Goal: Task Accomplishment & Management: Use online tool/utility

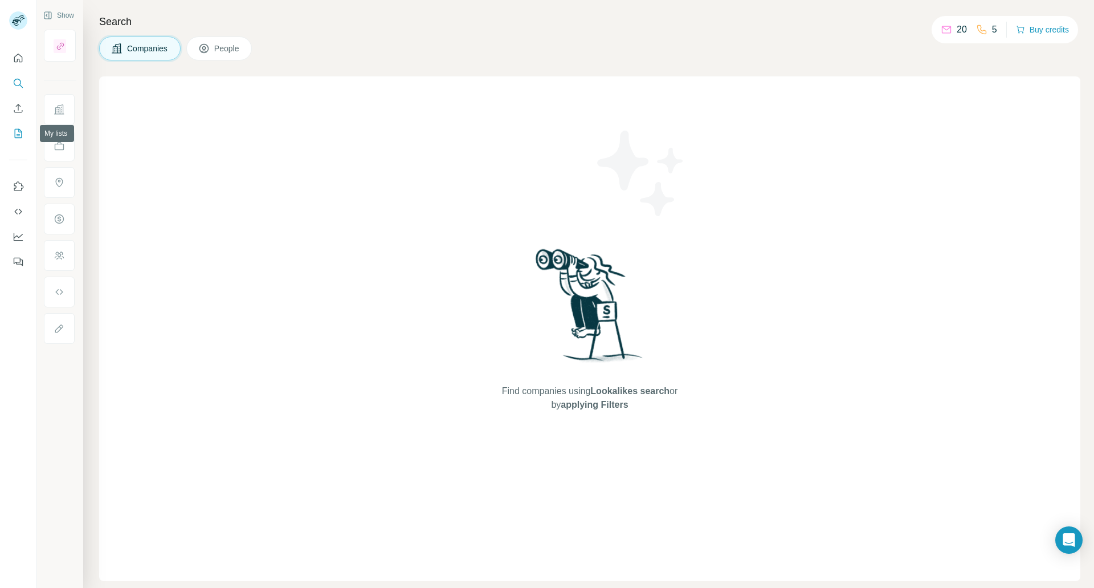
click at [17, 133] on icon "My lists" at bounding box center [18, 133] width 11 height 11
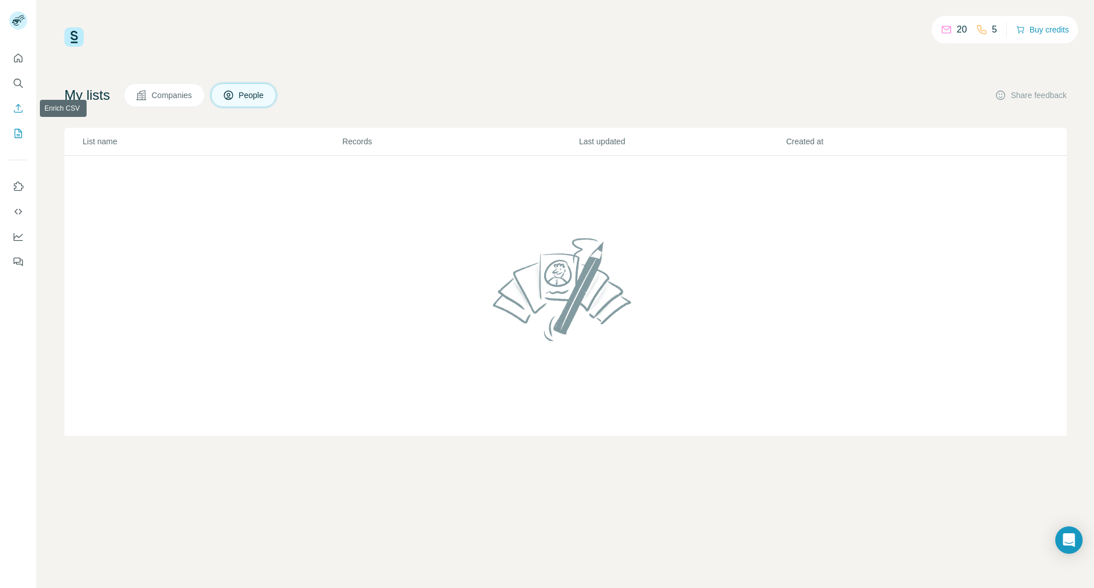
click at [18, 103] on icon "Enrich CSV" at bounding box center [18, 108] width 11 height 11
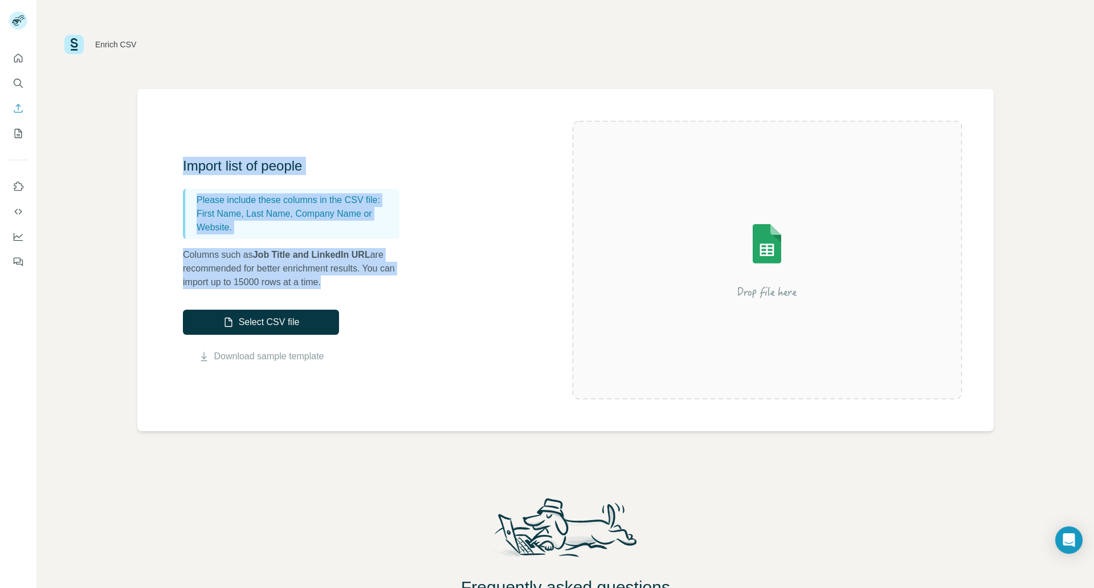
drag, startPoint x: 160, startPoint y: 166, endPoint x: 407, endPoint y: 279, distance: 272.4
click at [407, 279] on div "Import list of people Please include these columns in the CSV file: First Name,…" at bounding box center [565, 260] width 857 height 342
click at [407, 279] on p "Columns such as Job Title and LinkedIn URL are recommended for better enrichmen…" at bounding box center [297, 268] width 228 height 41
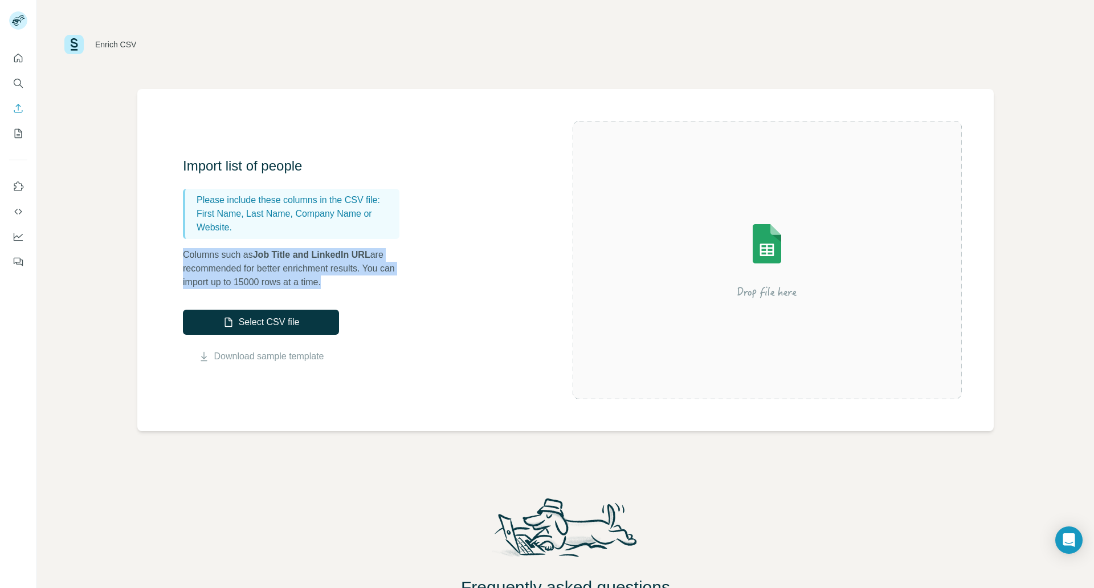
drag, startPoint x: 352, startPoint y: 274, endPoint x: 180, endPoint y: 245, distance: 175.0
click at [180, 245] on div "Import list of people Please include these columns in the CSV file: First Name,…" at bounding box center [565, 260] width 857 height 342
drag, startPoint x: 177, startPoint y: 247, endPoint x: 345, endPoint y: 278, distance: 170.5
click at [345, 278] on div "Import list of people Please include these columns in the CSV file: First Name,…" at bounding box center [565, 260] width 857 height 342
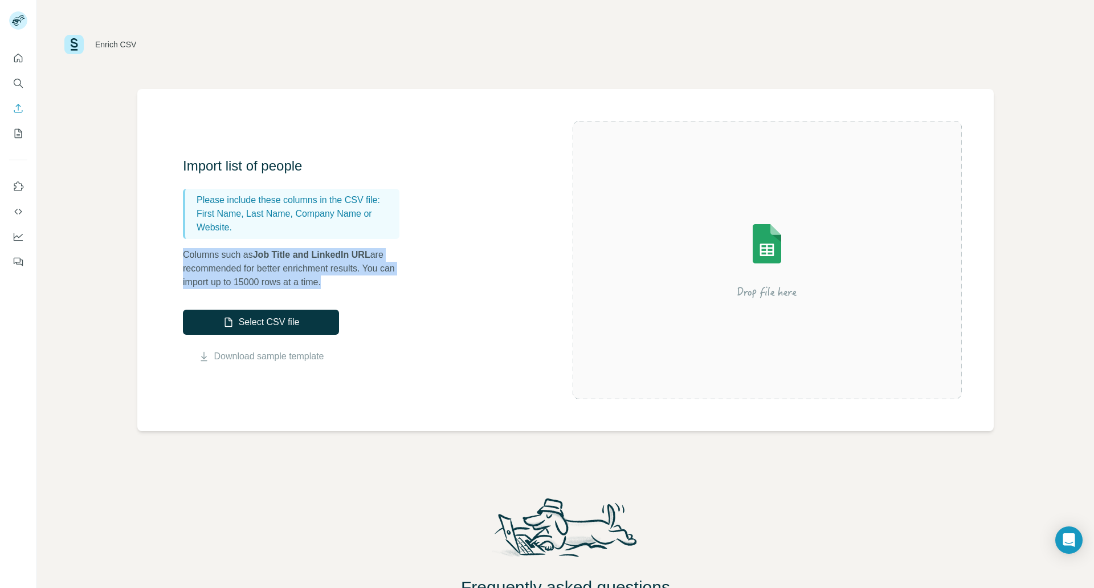
click at [345, 278] on p "Columns such as Job Title and LinkedIn URL are recommended for better enrichmen…" at bounding box center [297, 268] width 228 height 41
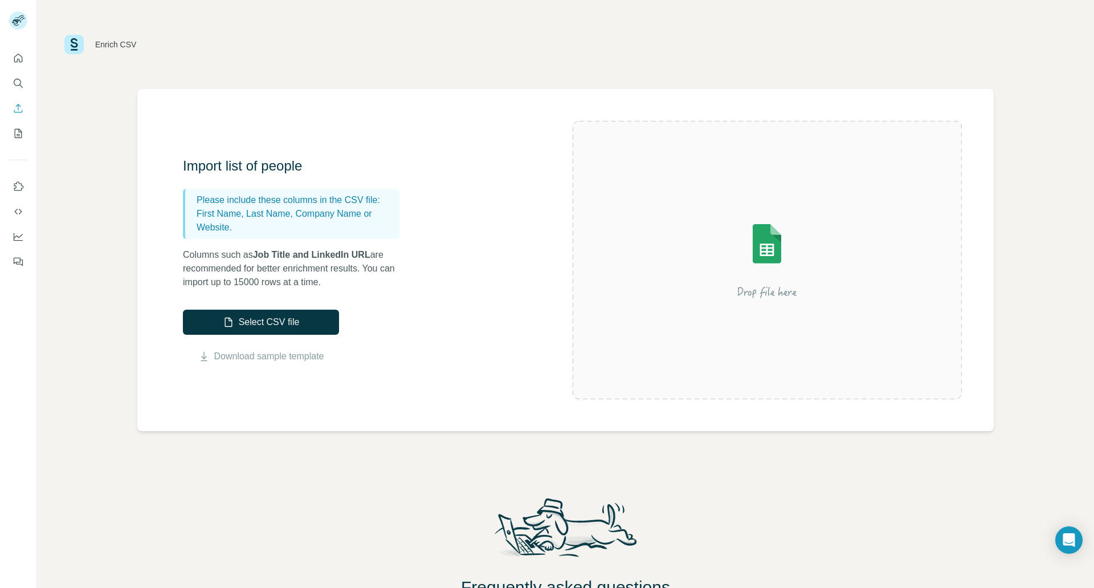
click at [10, 58] on button "Quick start" at bounding box center [18, 58] width 18 height 21
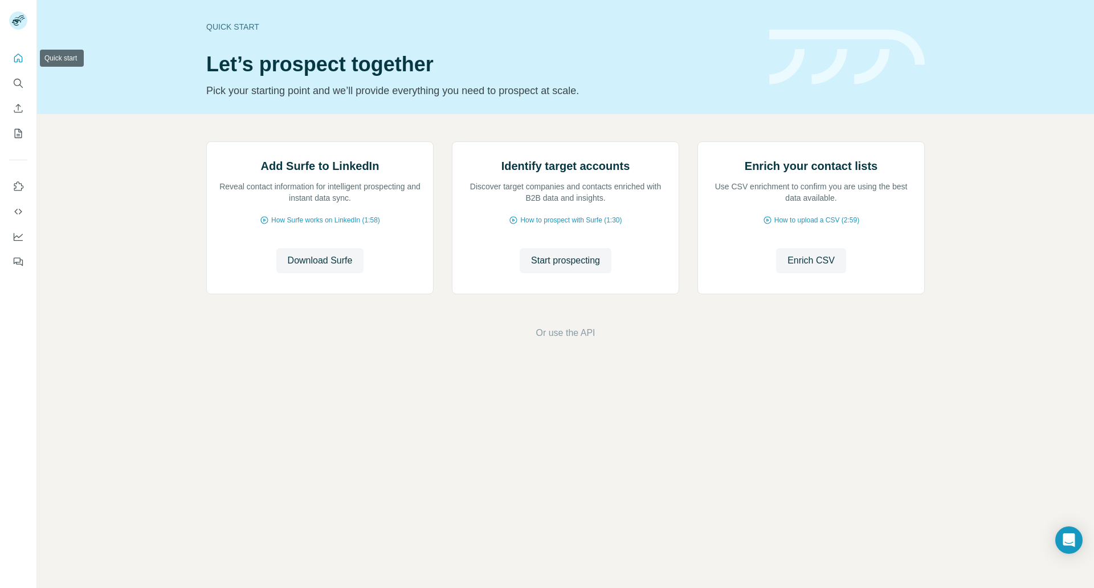
click at [23, 62] on icon "Quick start" at bounding box center [18, 57] width 11 height 11
